Goal: Task Accomplishment & Management: Manage account settings

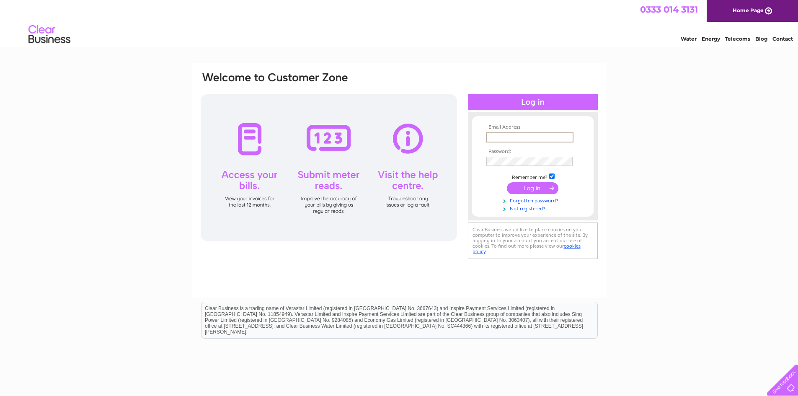
click at [504, 137] on input "text" at bounding box center [529, 137] width 87 height 10
type input "[EMAIL_ADDRESS][DOMAIN_NAME]"
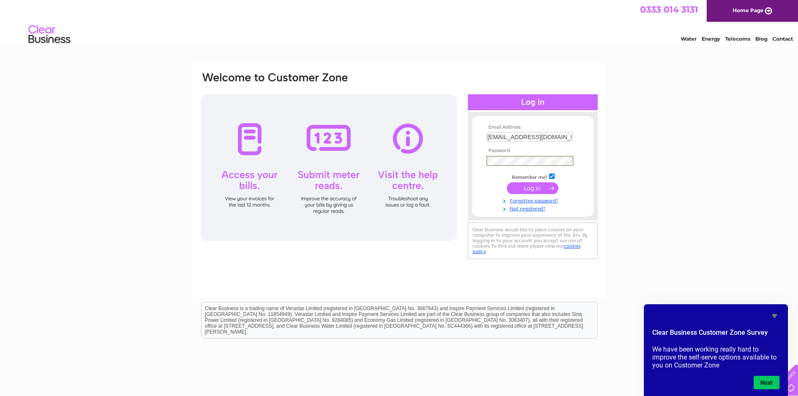
click at [525, 186] on input "submit" at bounding box center [532, 188] width 51 height 12
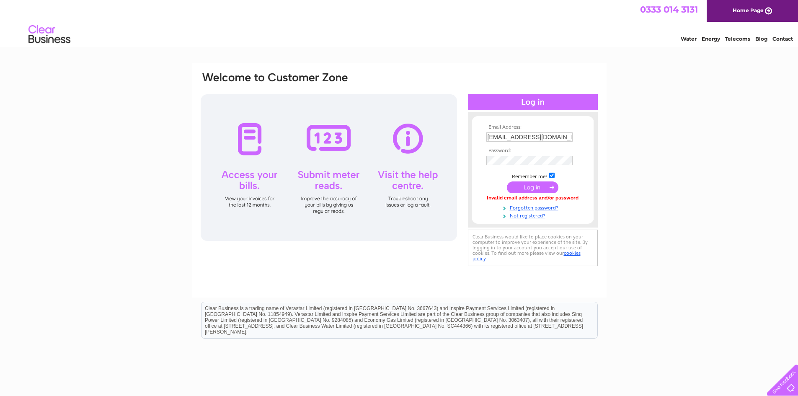
click at [528, 188] on input "submit" at bounding box center [532, 187] width 51 height 12
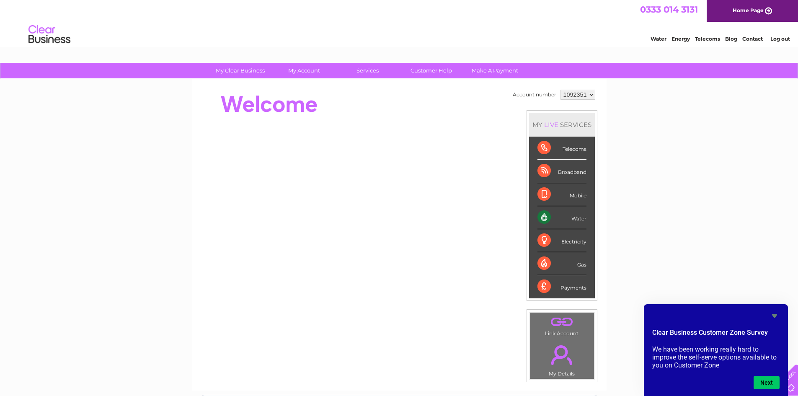
click at [659, 40] on link "Water" at bounding box center [658, 39] width 16 height 6
